Goal: Task Accomplishment & Management: Manage account settings

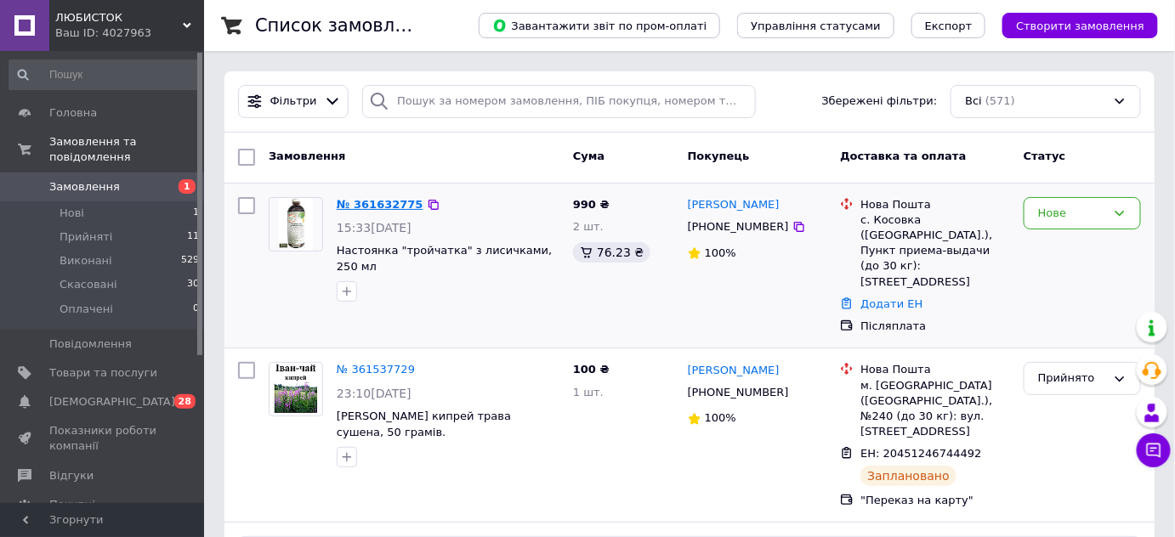
click at [378, 203] on link "№ 361632775" at bounding box center [380, 204] width 87 height 13
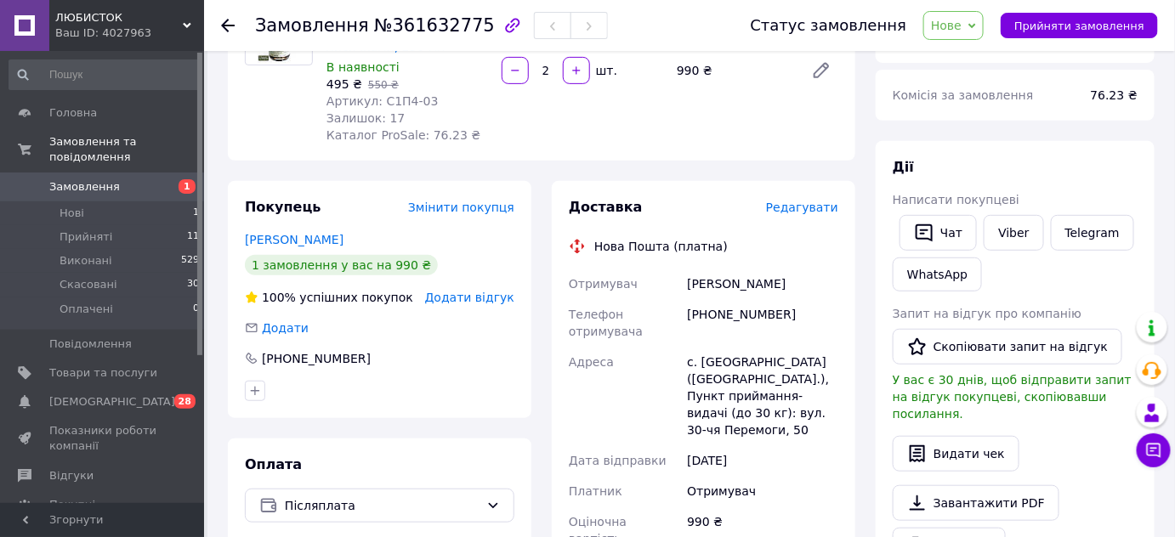
scroll to position [197, 0]
click at [976, 24] on icon at bounding box center [972, 25] width 8 height 5
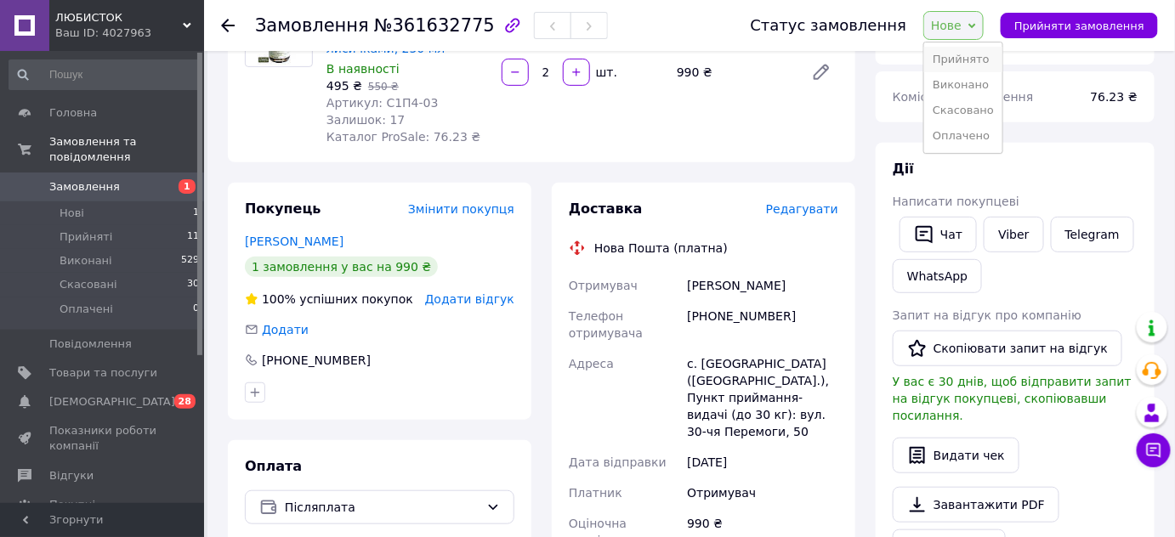
click at [980, 60] on li "Прийнято" at bounding box center [963, 60] width 78 height 26
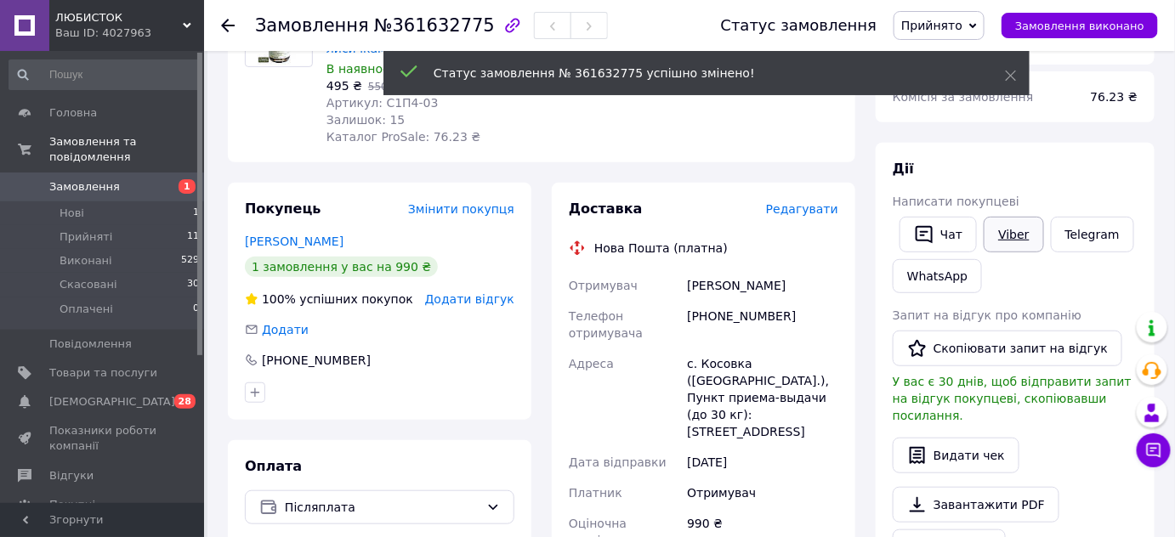
click at [1009, 231] on link "Viber" at bounding box center [1014, 235] width 60 height 36
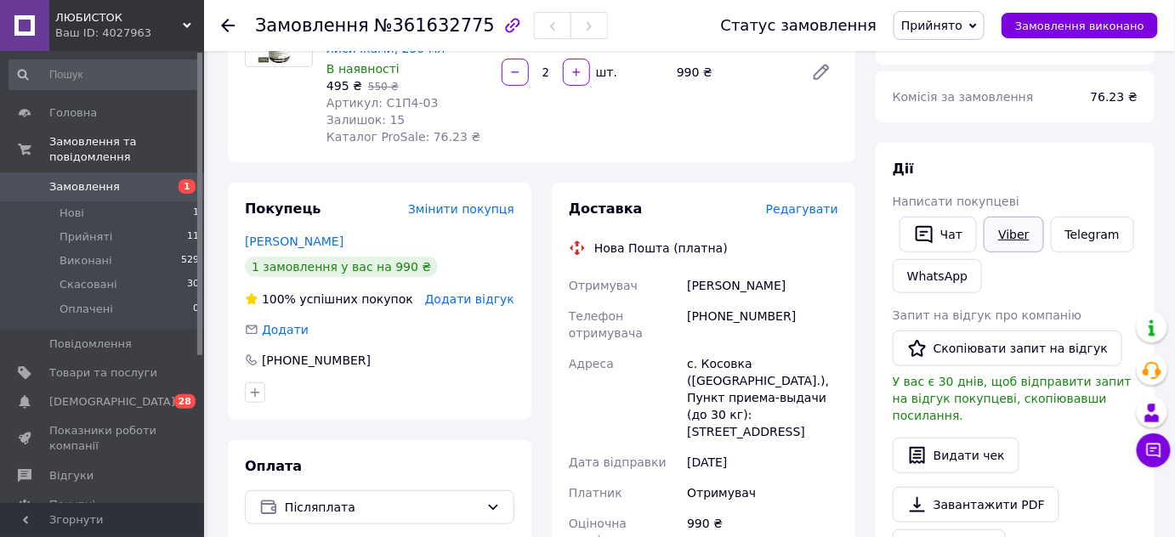
click at [1004, 236] on link "Viber" at bounding box center [1014, 235] width 60 height 36
click at [1076, 226] on link "Telegram" at bounding box center [1092, 235] width 83 height 36
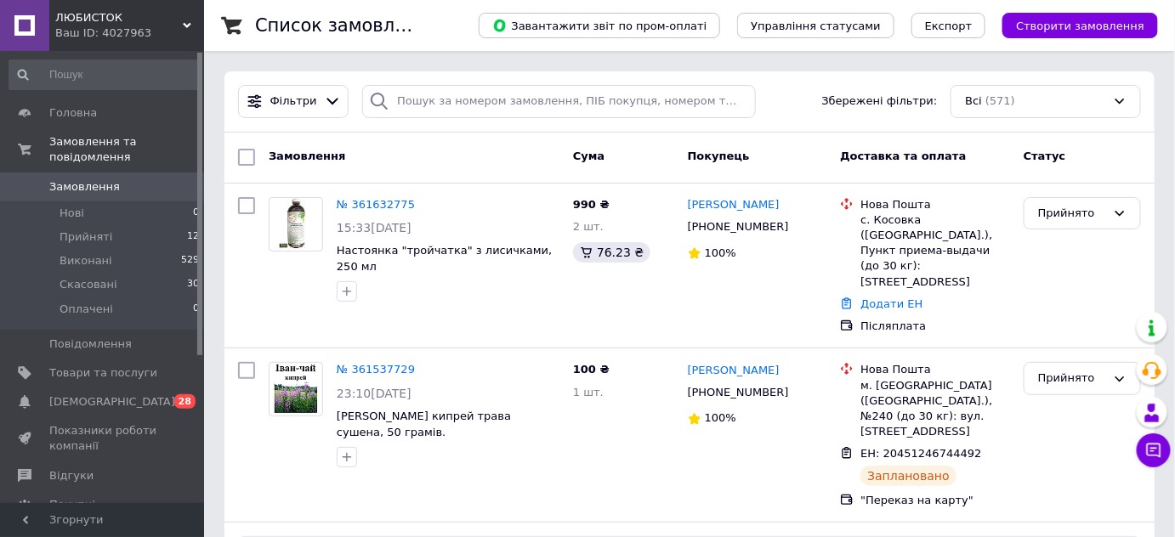
click at [471, 156] on div "Замовлення" at bounding box center [414, 157] width 304 height 31
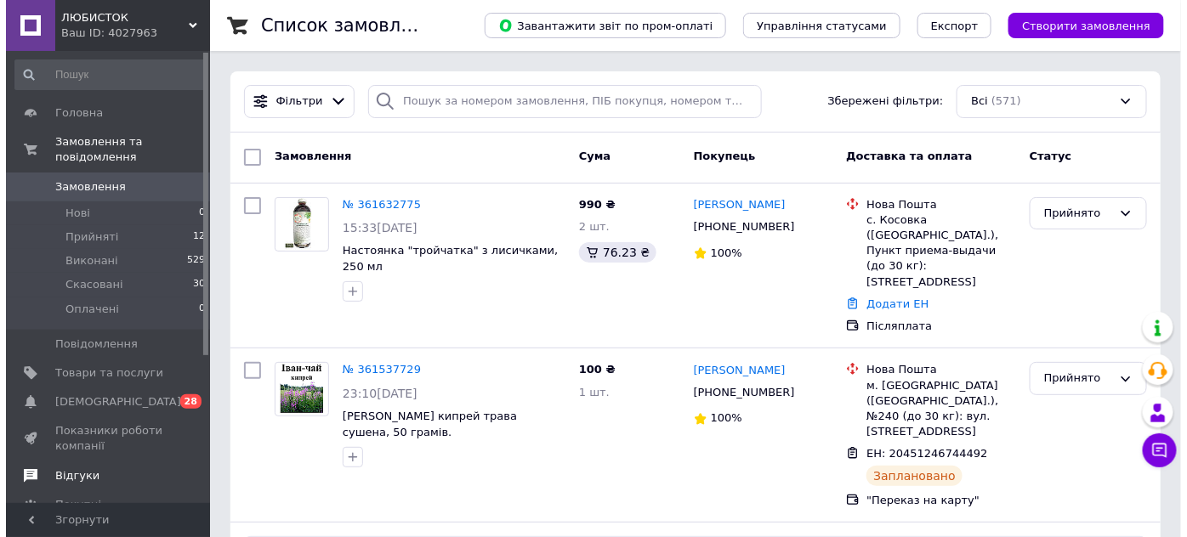
scroll to position [93, 0]
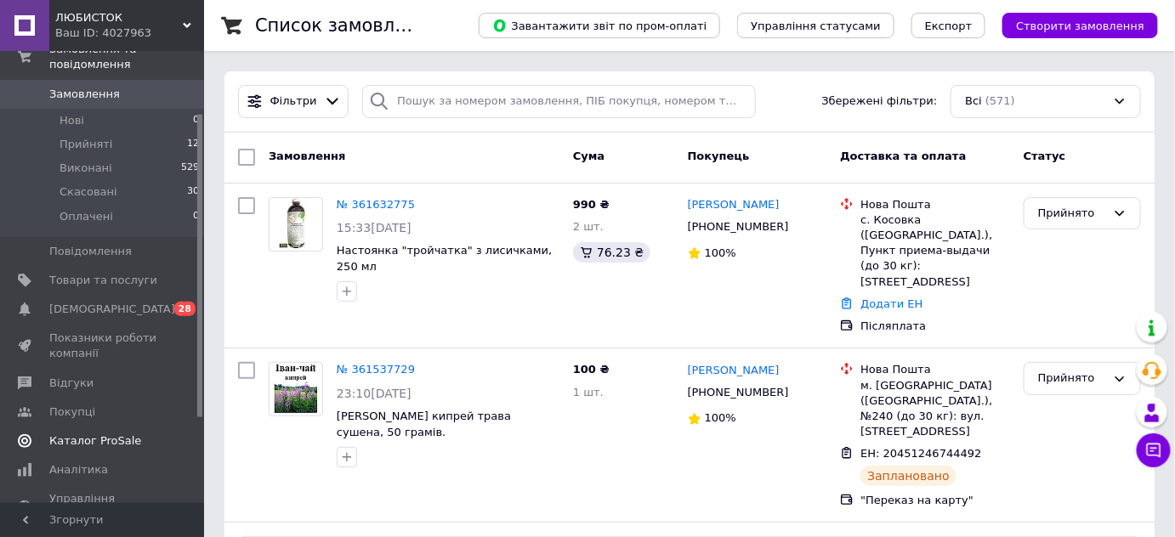
click at [104, 434] on span "Каталог ProSale" at bounding box center [95, 441] width 92 height 15
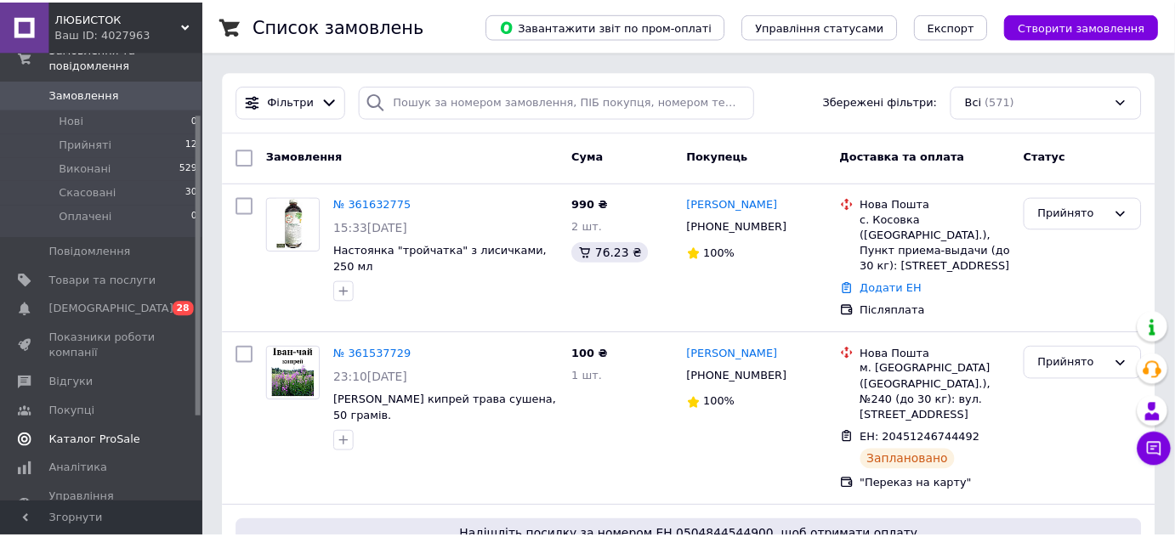
scroll to position [99, 0]
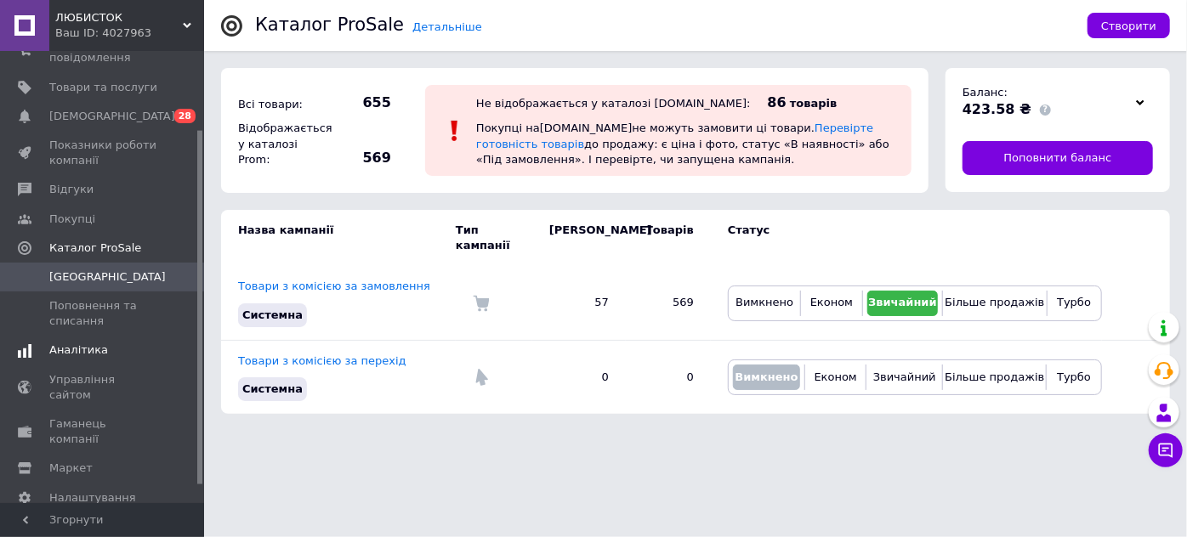
click at [58, 346] on span "Аналітика" at bounding box center [78, 350] width 59 height 15
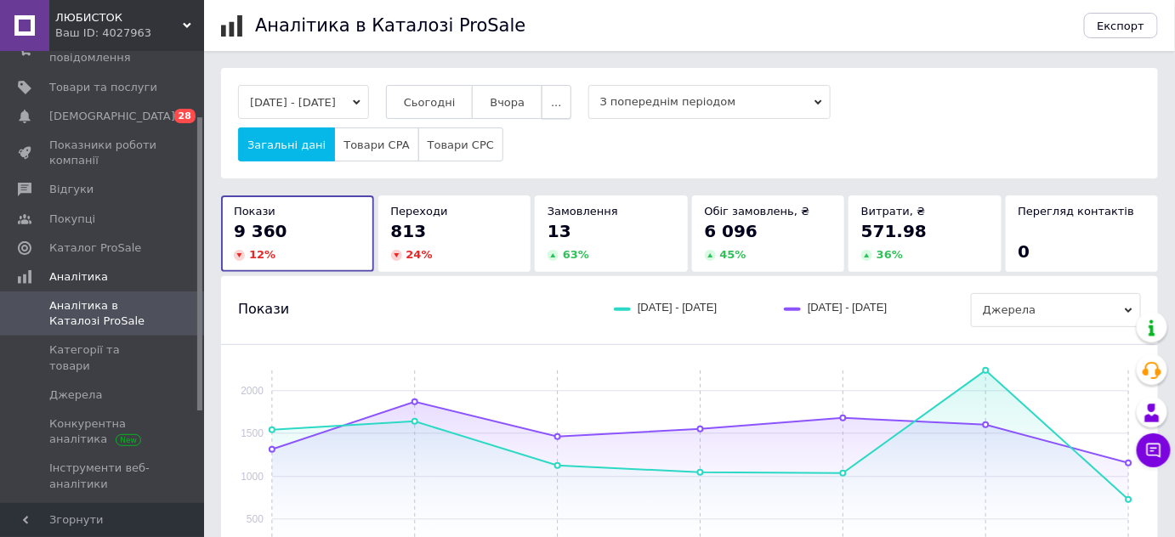
click at [571, 108] on button "..." at bounding box center [556, 102] width 29 height 34
click at [560, 135] on button "Місяць" at bounding box center [523, 135] width 96 height 34
